Goal: Download file/media

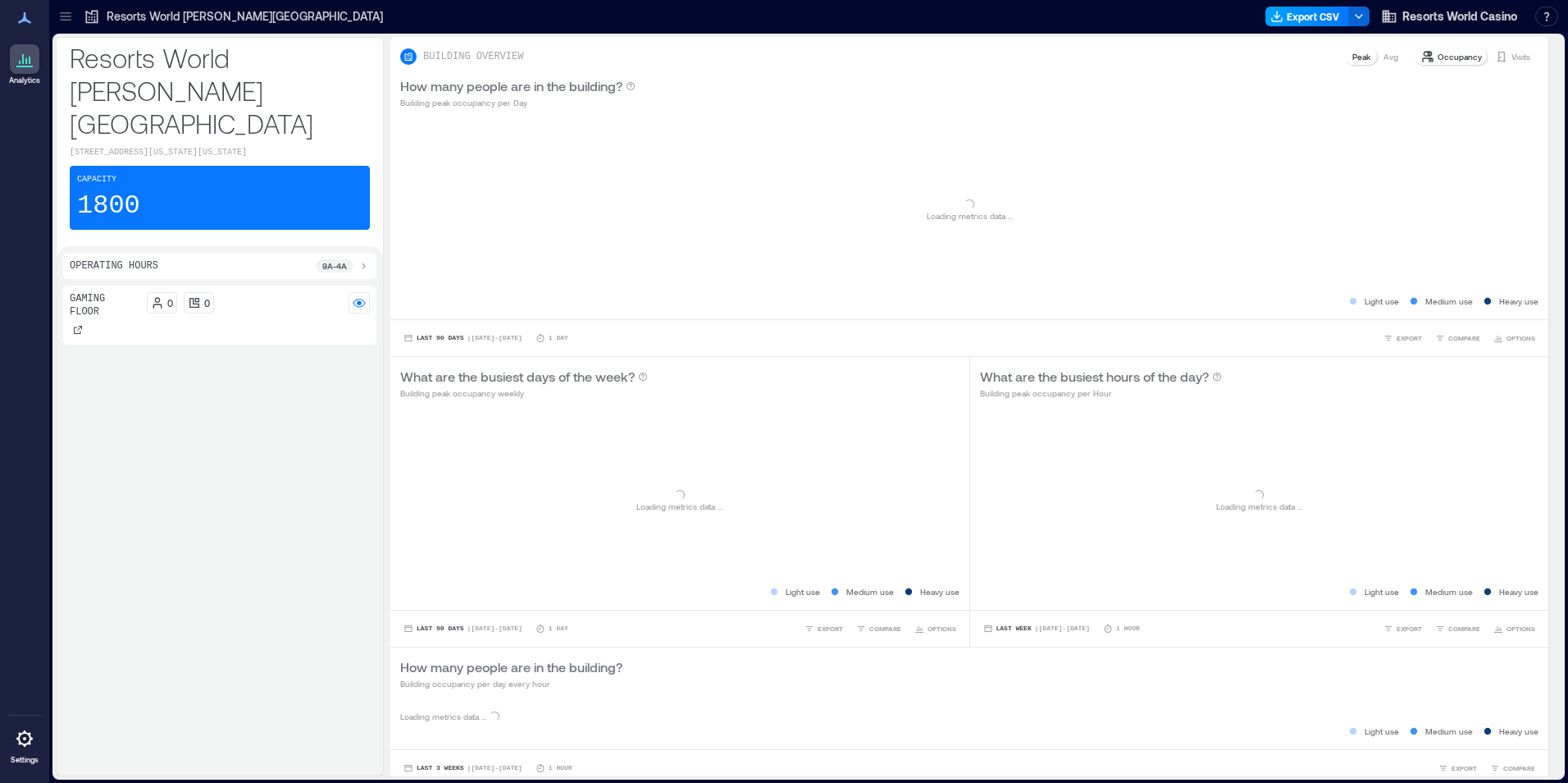
click at [1294, 22] on button "Export CSV" at bounding box center [1307, 16] width 83 height 20
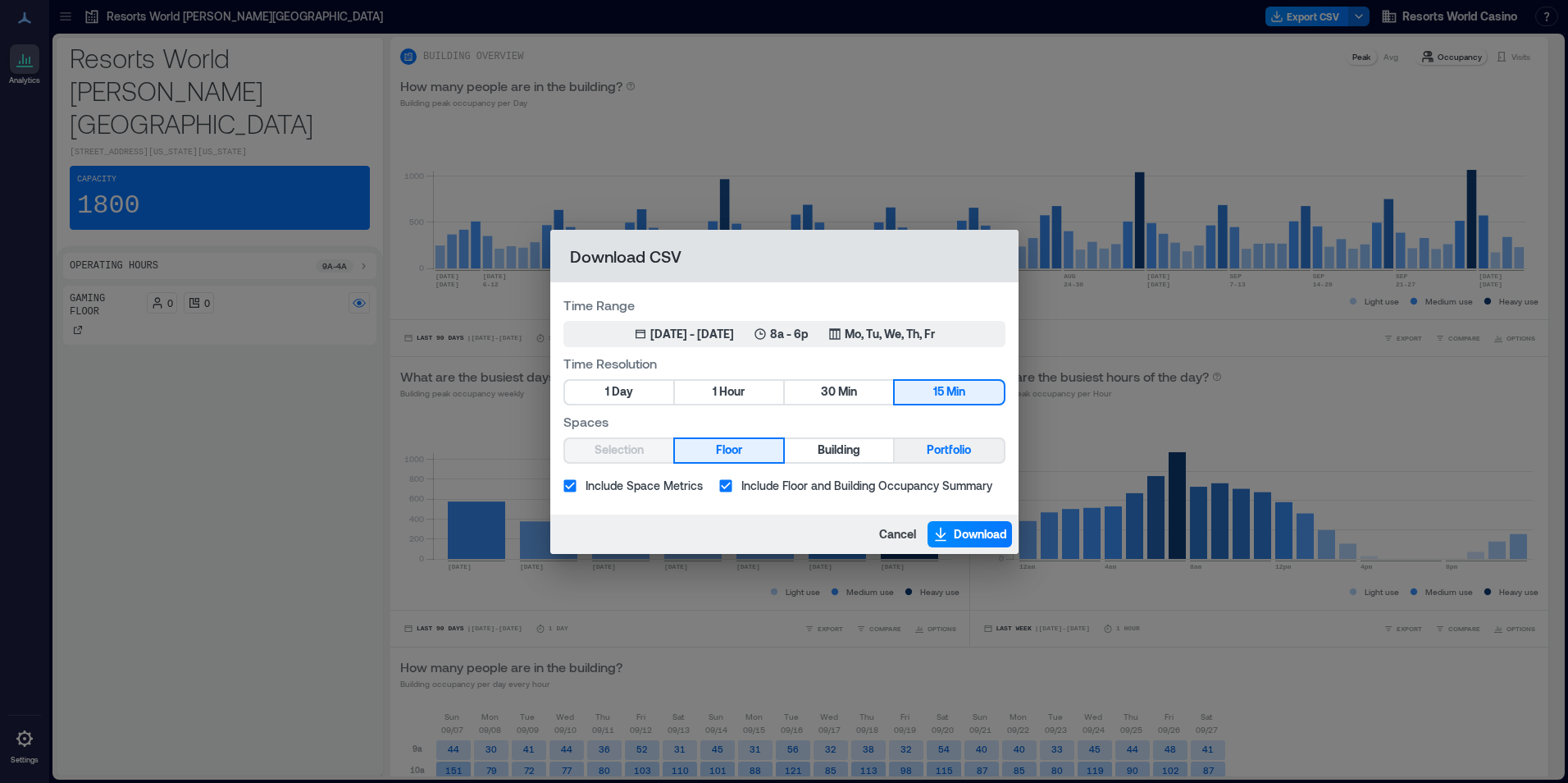
click at [948, 443] on span "Portfolio" at bounding box center [948, 449] width 44 height 20
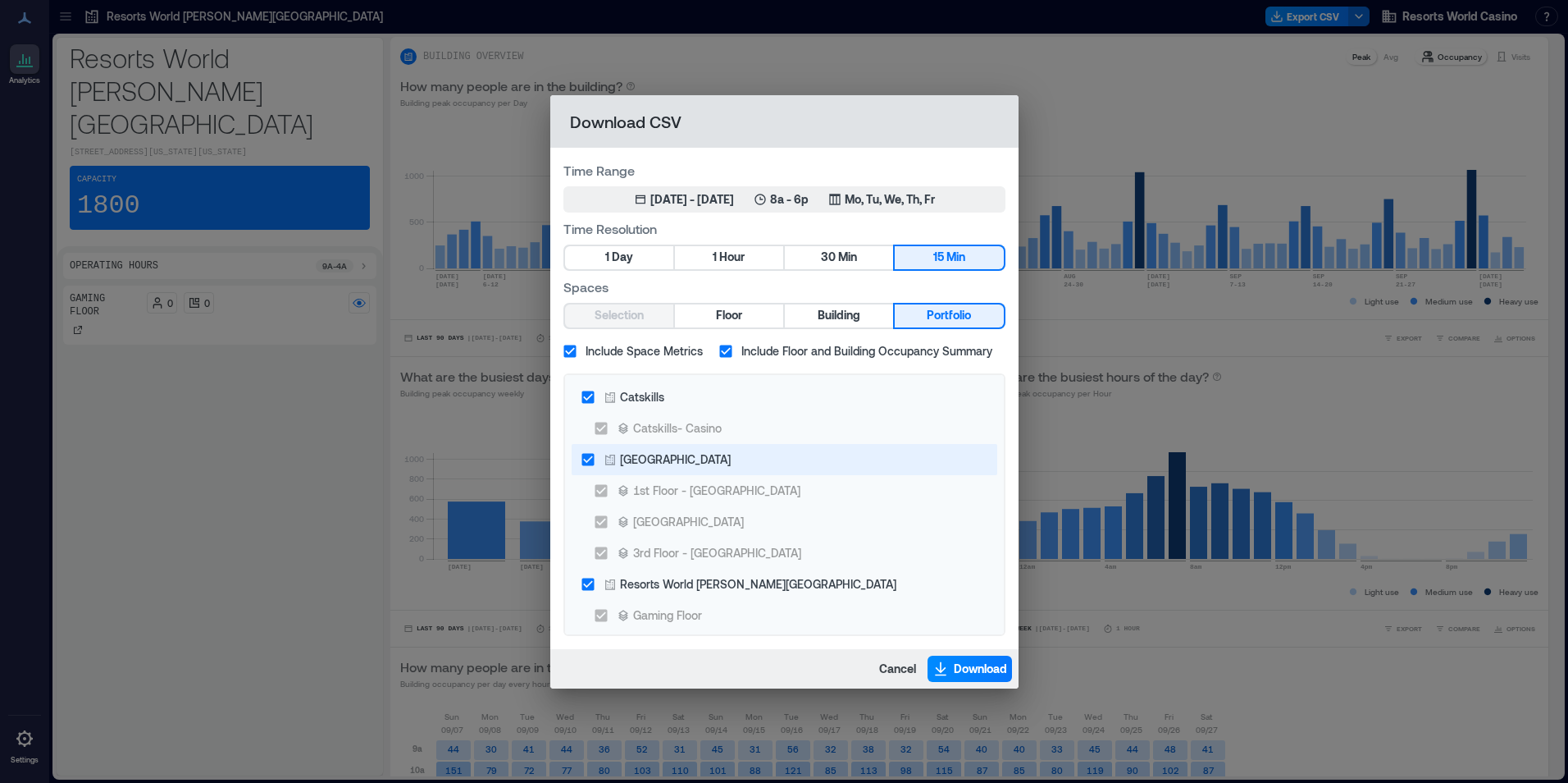
click at [696, 466] on div "[GEOGRAPHIC_DATA]" at bounding box center [675, 459] width 110 height 17
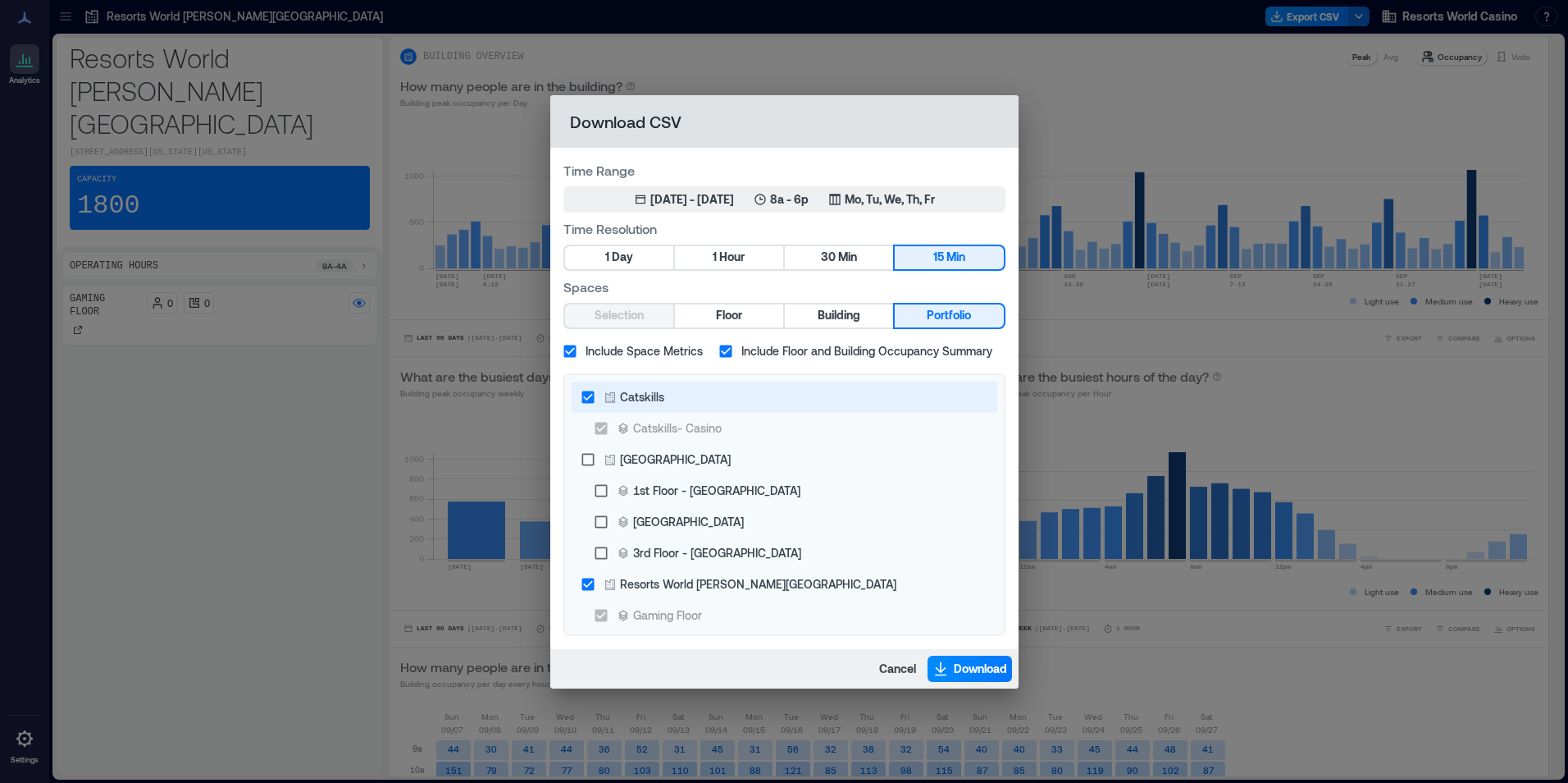
click at [691, 392] on label "Catskills" at bounding box center [773, 397] width 402 height 31
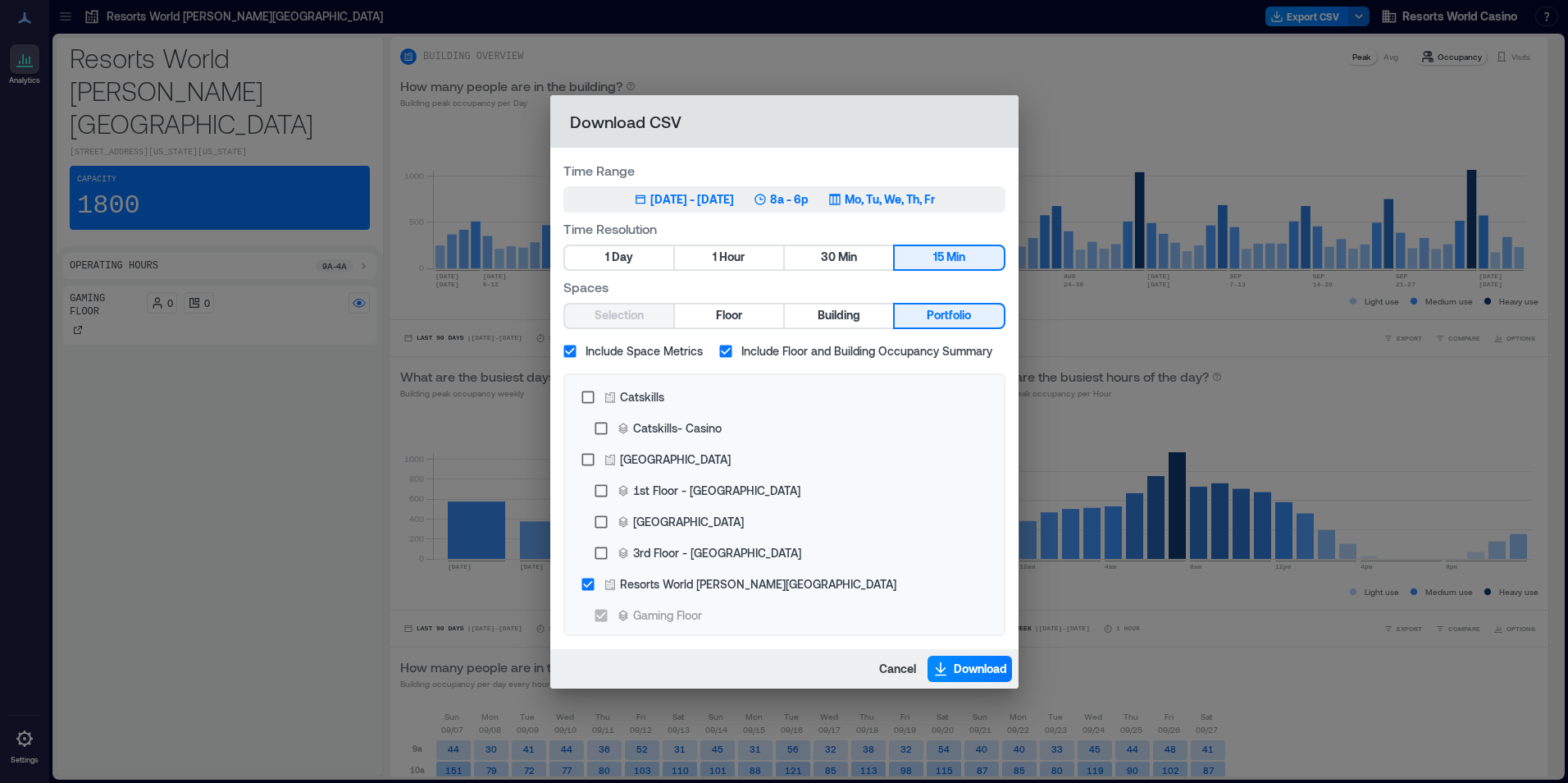
click at [844, 204] on div "[DATE] 2, 2025 - [DATE] 8a - 6p Mo, Tu, We, Th, Fr" at bounding box center [784, 199] width 301 height 16
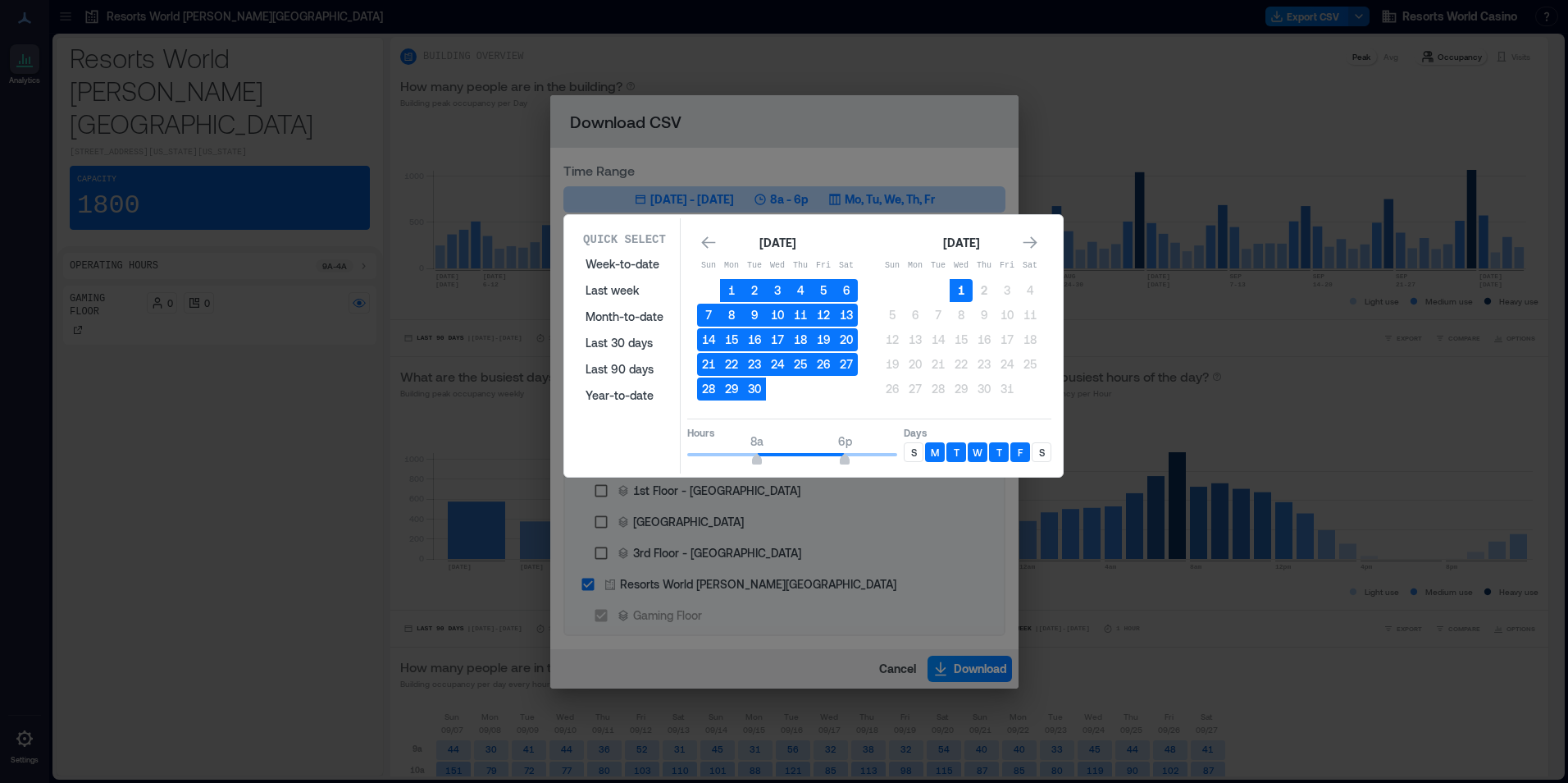
click at [965, 281] on button "1" at bounding box center [961, 291] width 23 height 23
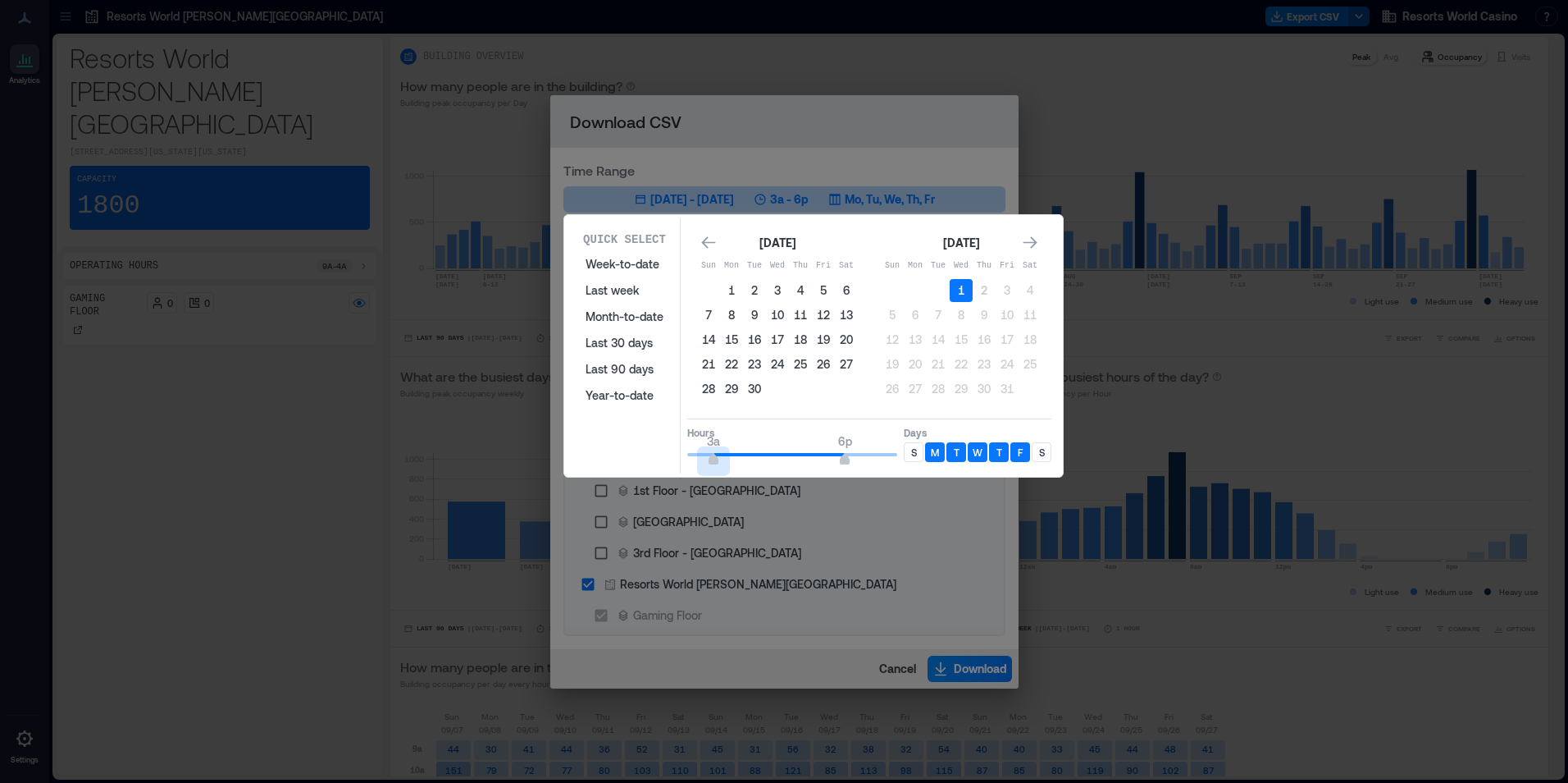
type input "*"
drag, startPoint x: 749, startPoint y: 450, endPoint x: 758, endPoint y: 448, distance: 9.2
click at [688, 448] on span "12a 6p" at bounding box center [792, 455] width 210 height 25
type input "*"
click at [720, 462] on span "12a 4a" at bounding box center [792, 455] width 210 height 25
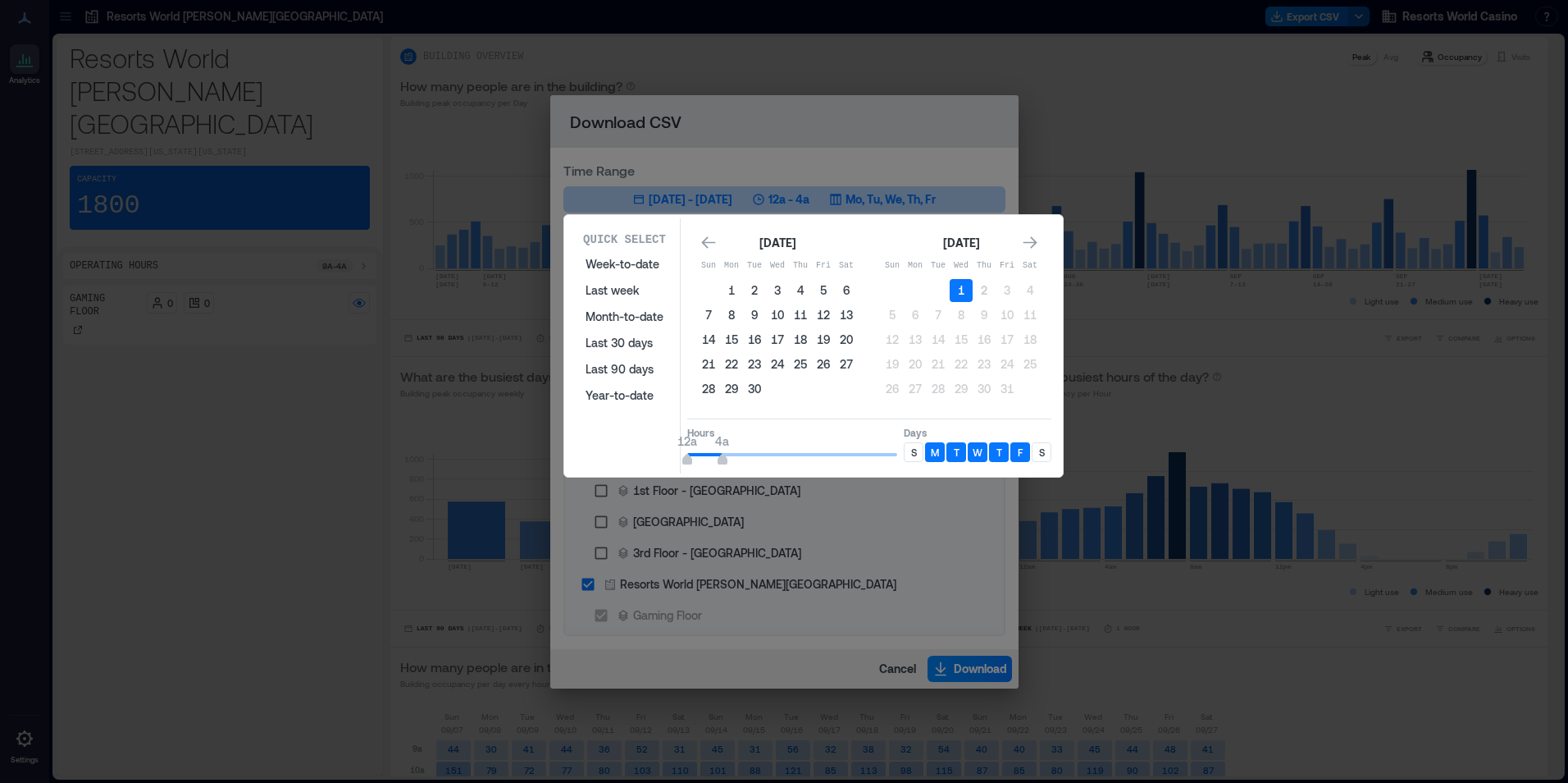
click at [918, 456] on div "S" at bounding box center [913, 452] width 20 height 20
click at [1039, 450] on p "S" at bounding box center [1041, 452] width 6 height 13
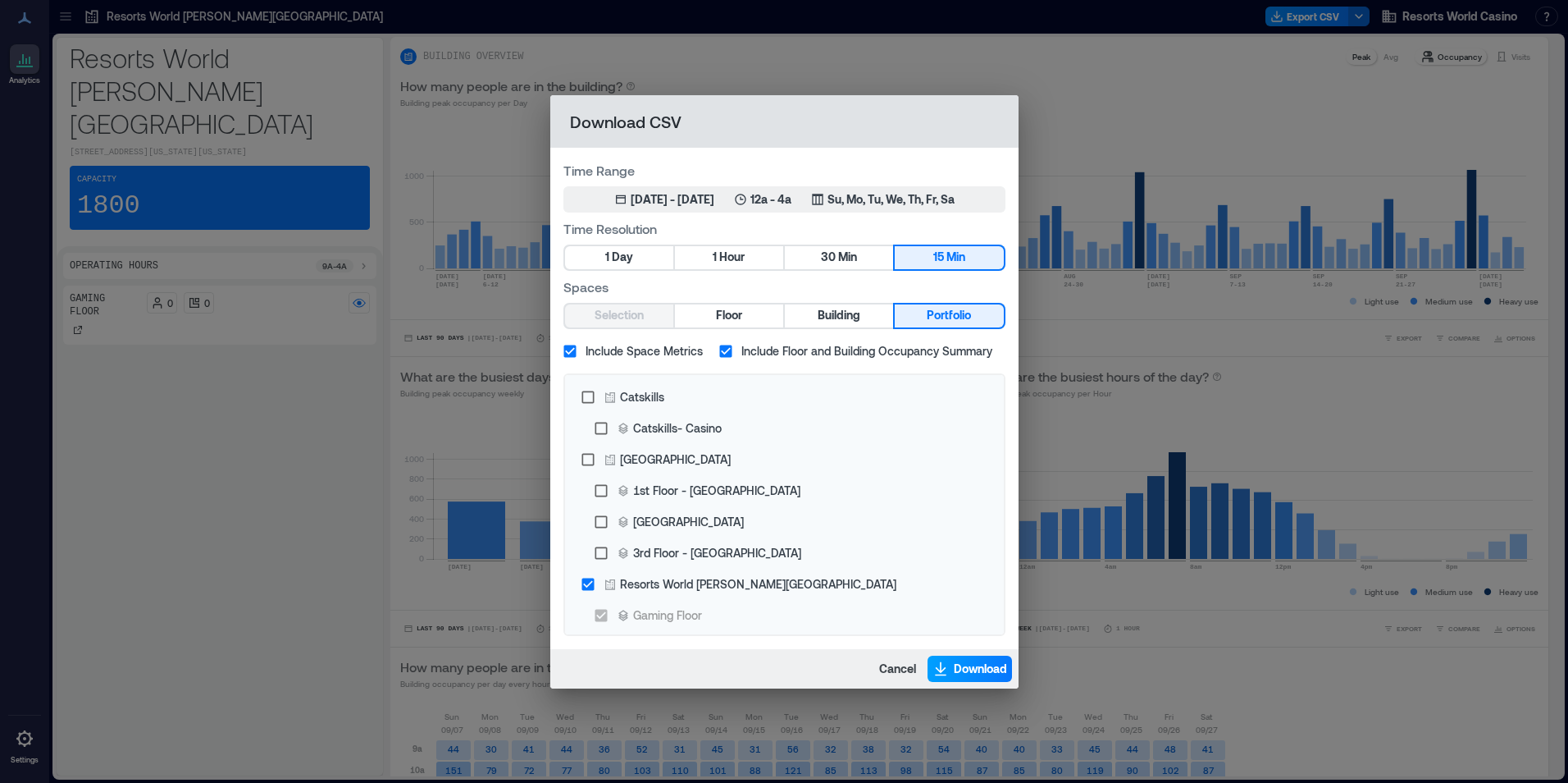
click at [978, 661] on span "Download" at bounding box center [981, 668] width 54 height 16
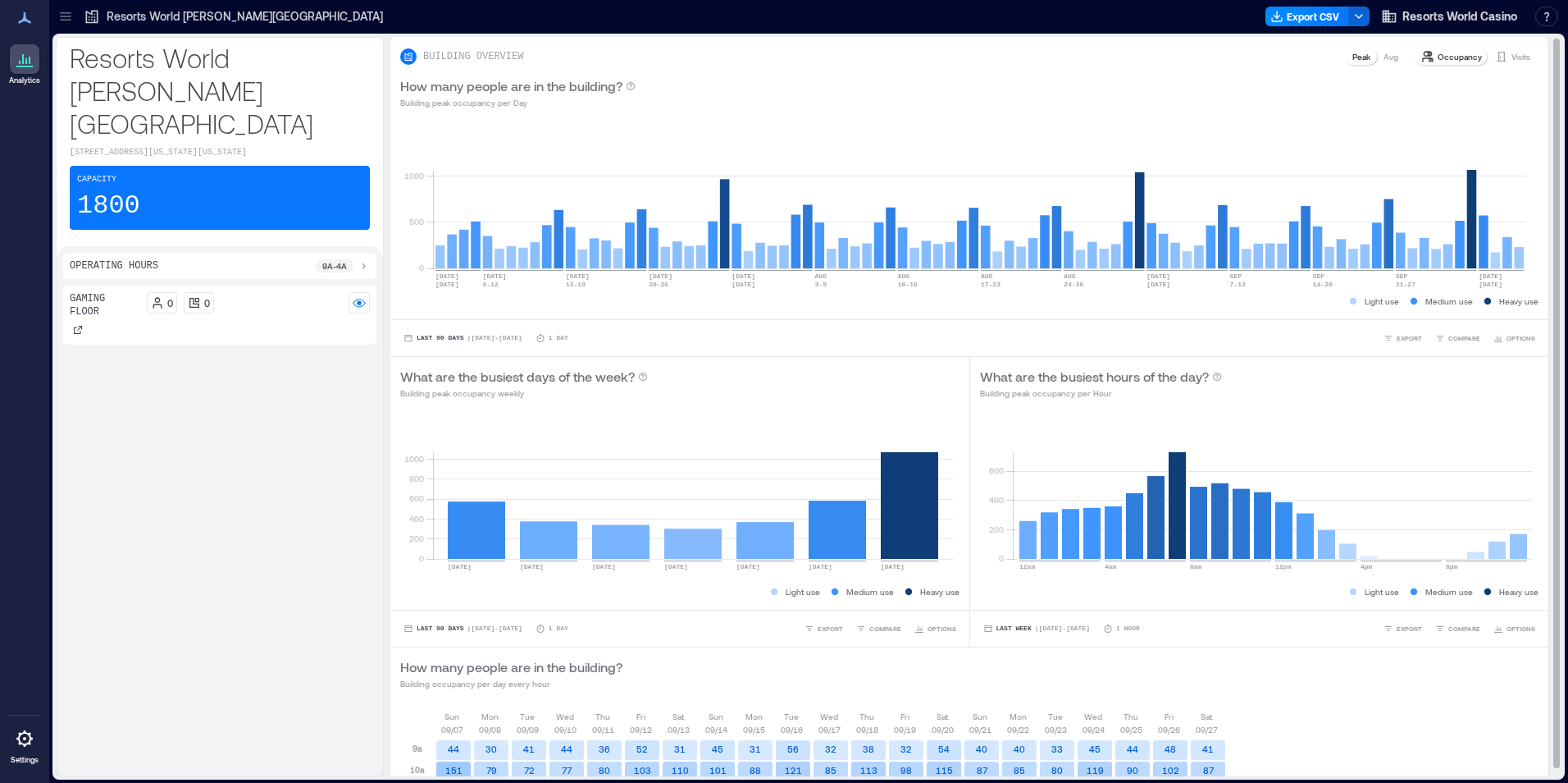
click at [924, 48] on div "BUILDING OVERVIEW Peak Avg Occupancy Visits" at bounding box center [969, 57] width 1138 height 20
click at [1308, 18] on button "Export CSV" at bounding box center [1307, 16] width 83 height 20
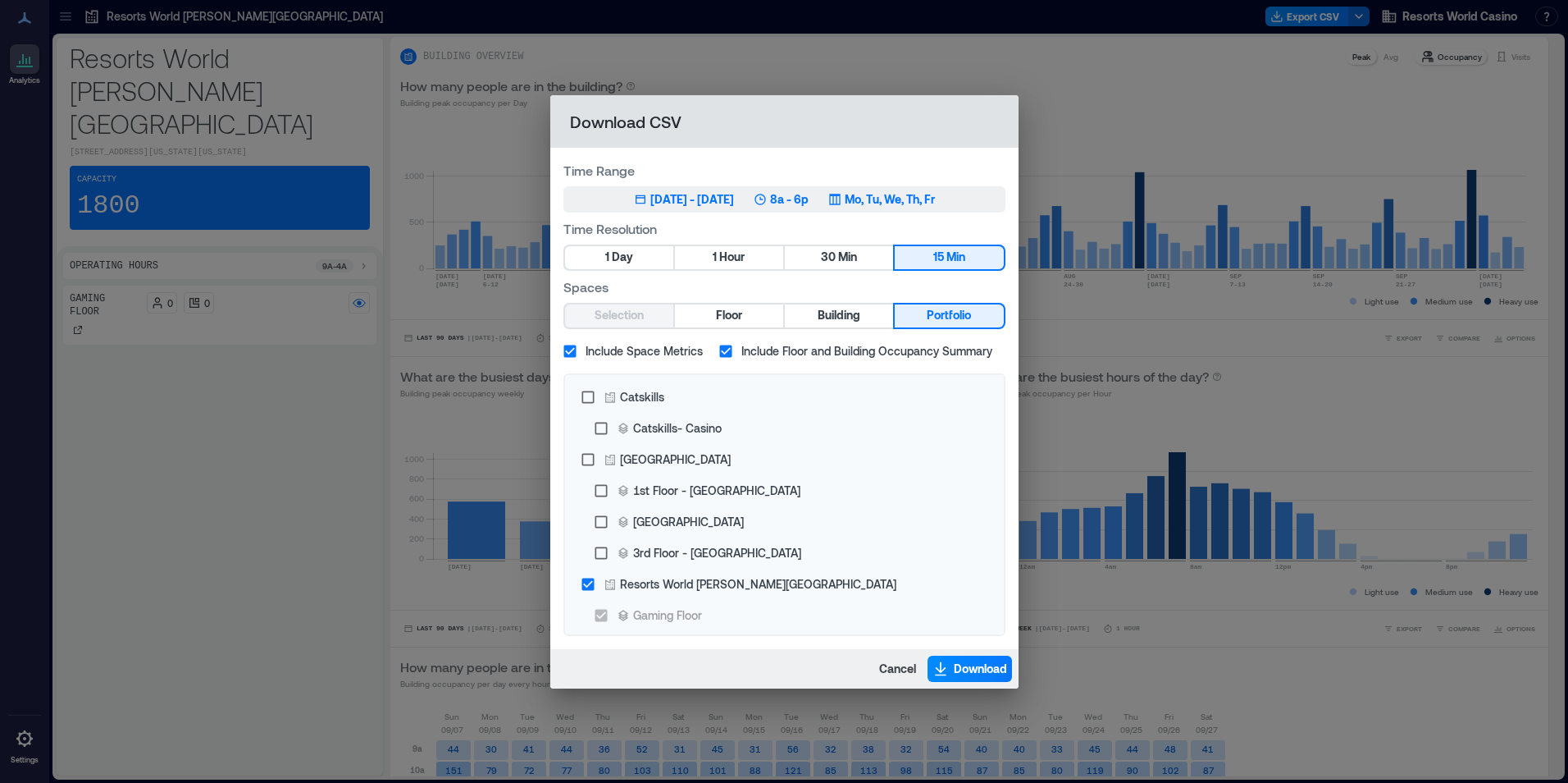
click at [925, 188] on button "[DATE] 2, 2025 - [DATE] 8a - 6p Mo, Tu, We, Th, Fr" at bounding box center [784, 199] width 442 height 26
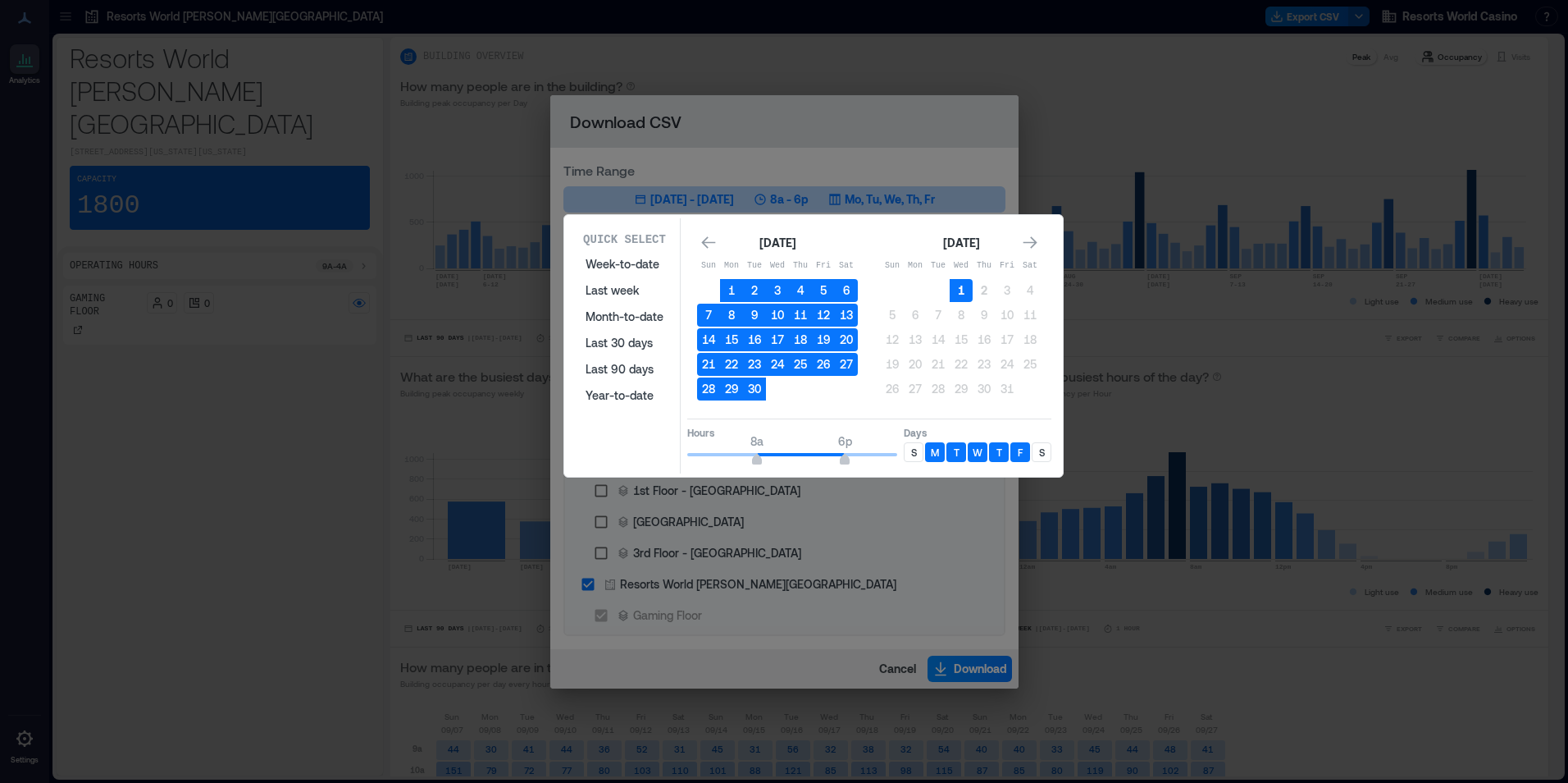
click at [959, 285] on button "1" at bounding box center [961, 291] width 23 height 23
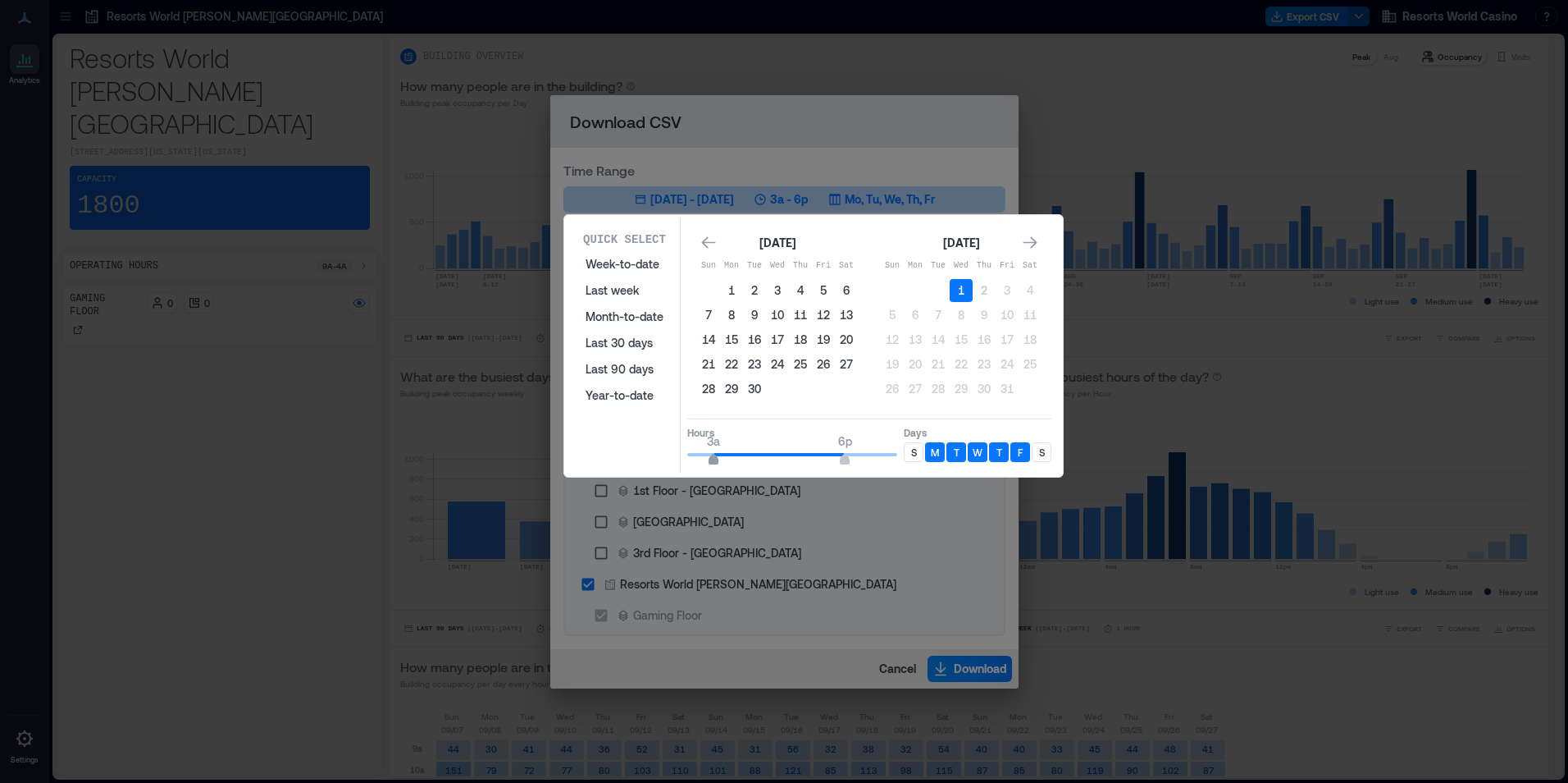
type input "*"
click at [724, 450] on span "4a 6p" at bounding box center [792, 455] width 210 height 25
type input "**"
drag, startPoint x: 862, startPoint y: 456, endPoint x: 933, endPoint y: 456, distance: 71.0
click at [933, 456] on div "Hours 4a 12a Days S M T W T F S" at bounding box center [870, 442] width 364 height 48
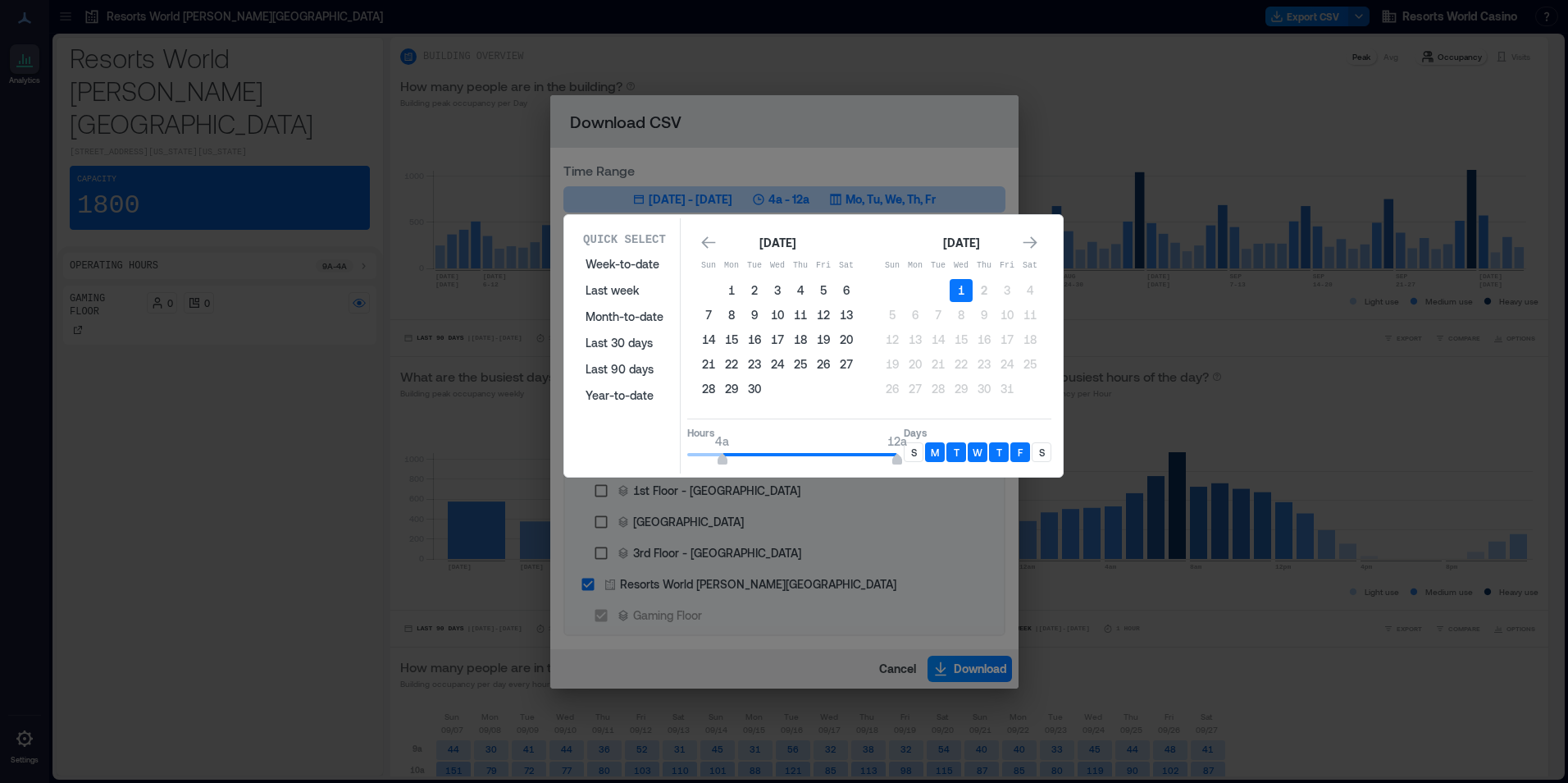
click at [915, 453] on p "S" at bounding box center [914, 452] width 6 height 13
click at [1041, 453] on p "S" at bounding box center [1041, 452] width 6 height 13
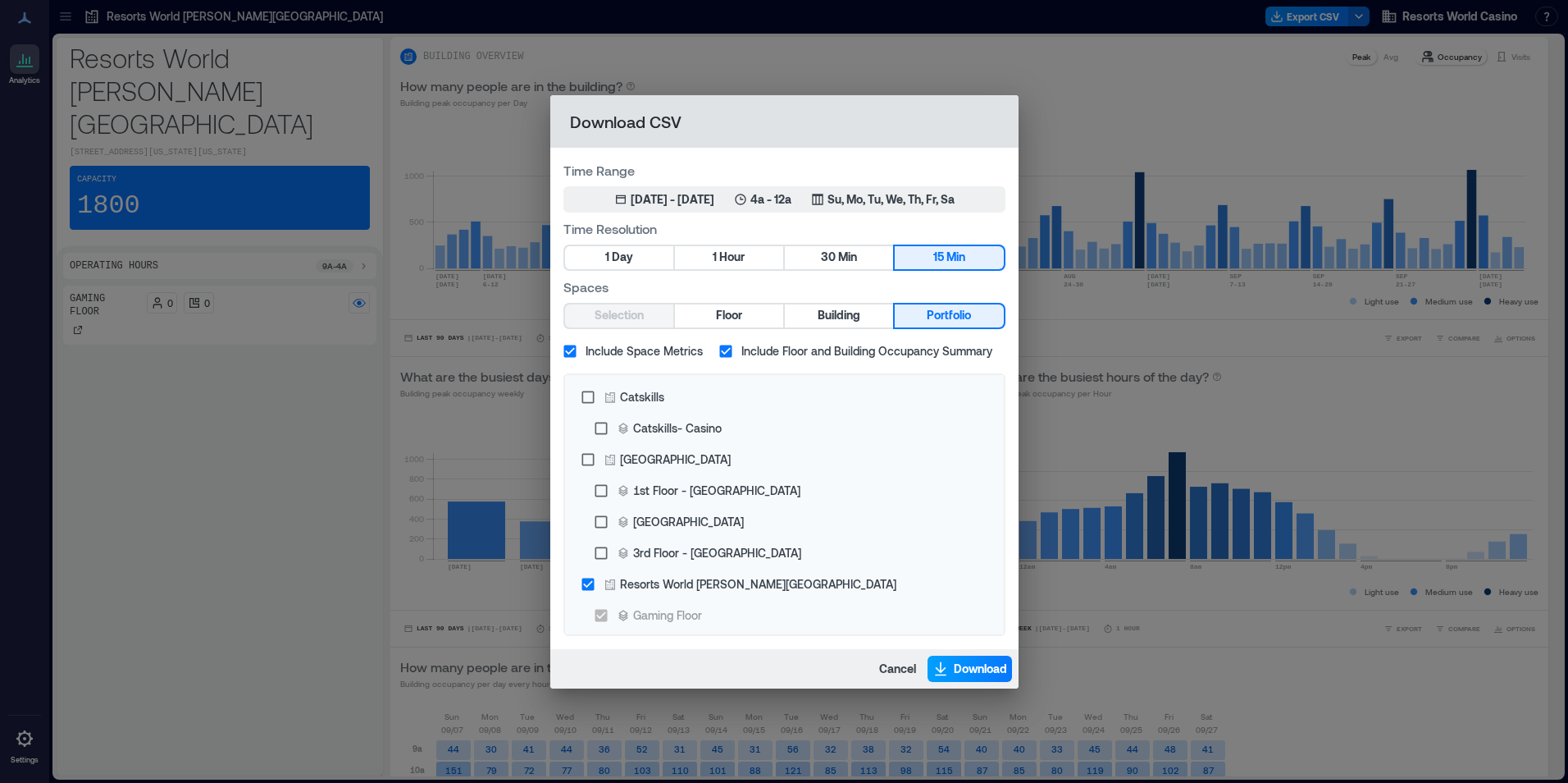
click at [990, 678] on button "Download" at bounding box center [970, 668] width 84 height 26
